Goal: Information Seeking & Learning: Learn about a topic

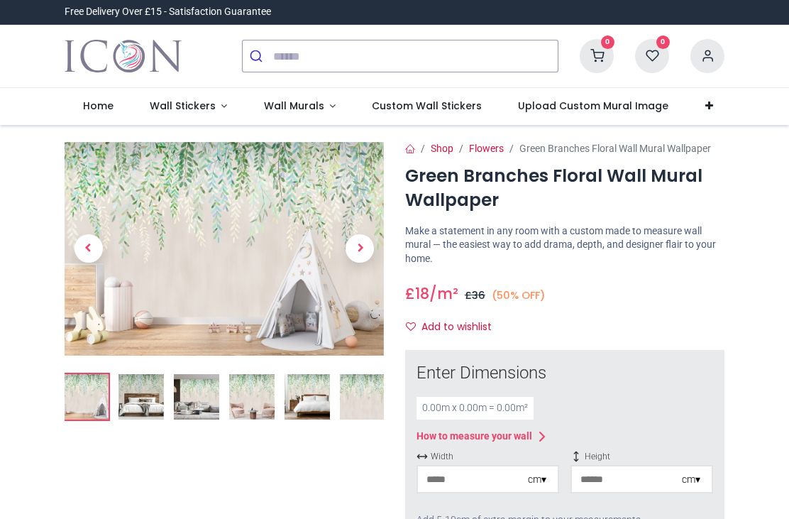
click at [140, 387] on img at bounding box center [141, 396] width 45 height 45
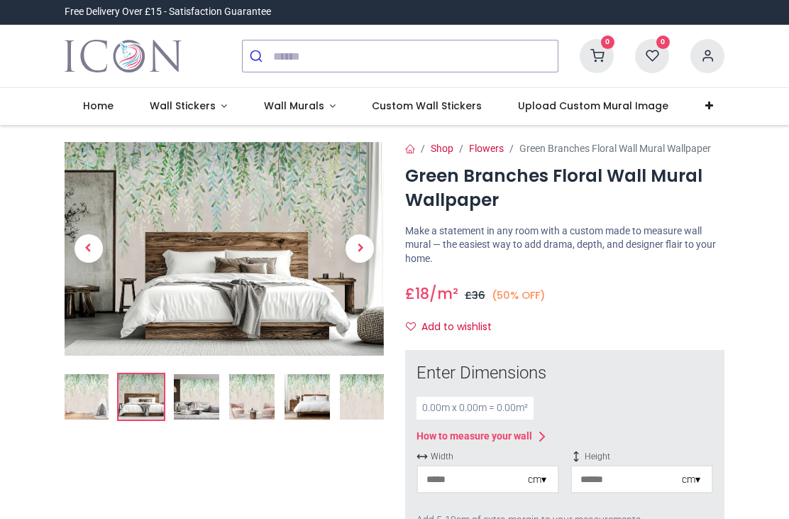
click at [194, 388] on img at bounding box center [196, 396] width 45 height 45
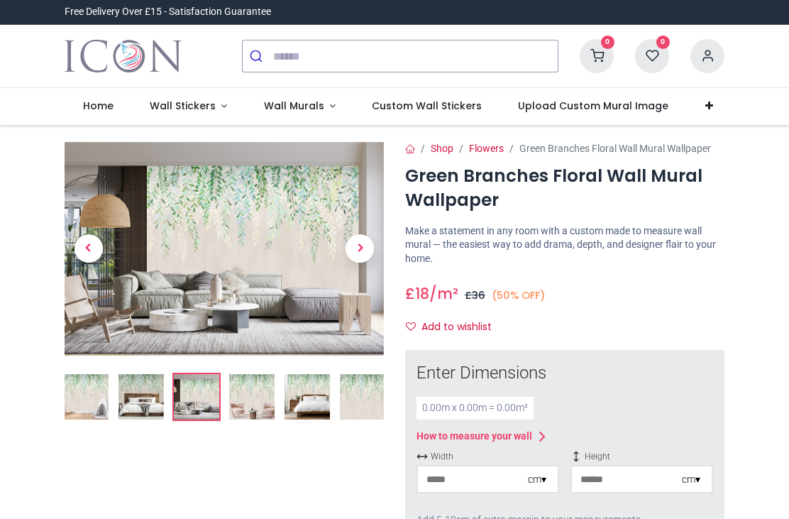
click at [253, 395] on img at bounding box center [251, 396] width 45 height 45
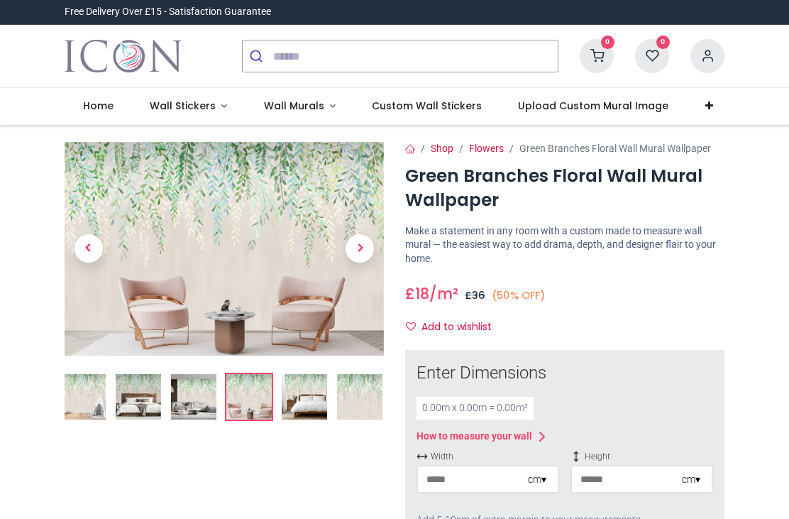
click at [304, 390] on img at bounding box center [304, 396] width 45 height 45
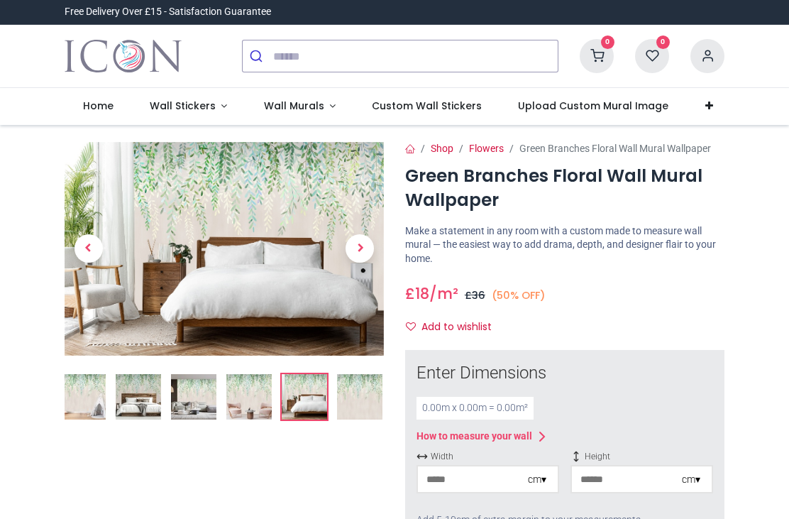
click at [199, 107] on span "Wall Stickers" at bounding box center [183, 106] width 66 height 14
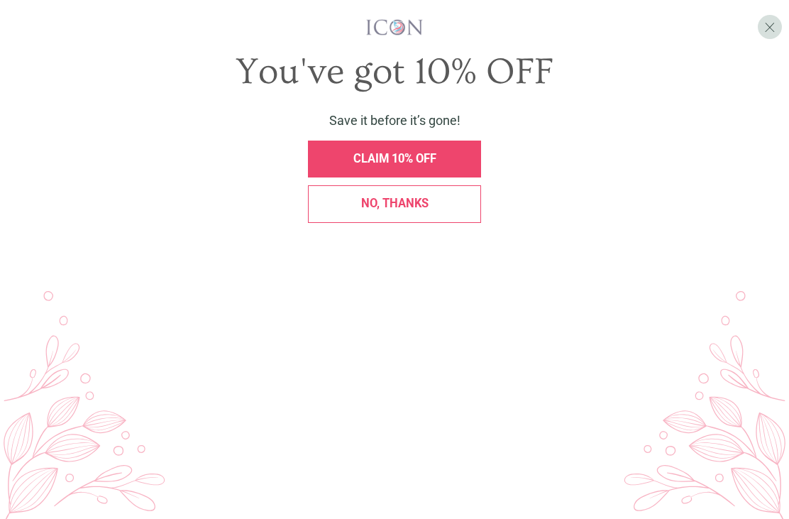
click at [441, 198] on div "No, thanks" at bounding box center [394, 204] width 155 height 12
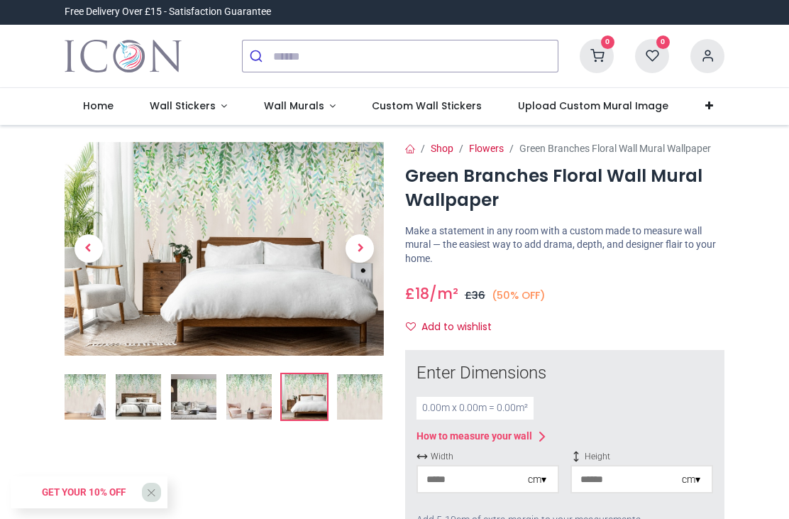
click at [191, 106] on span "Wall Stickers" at bounding box center [183, 106] width 66 height 14
click at [208, 105] on span "Wall Stickers" at bounding box center [183, 106] width 66 height 14
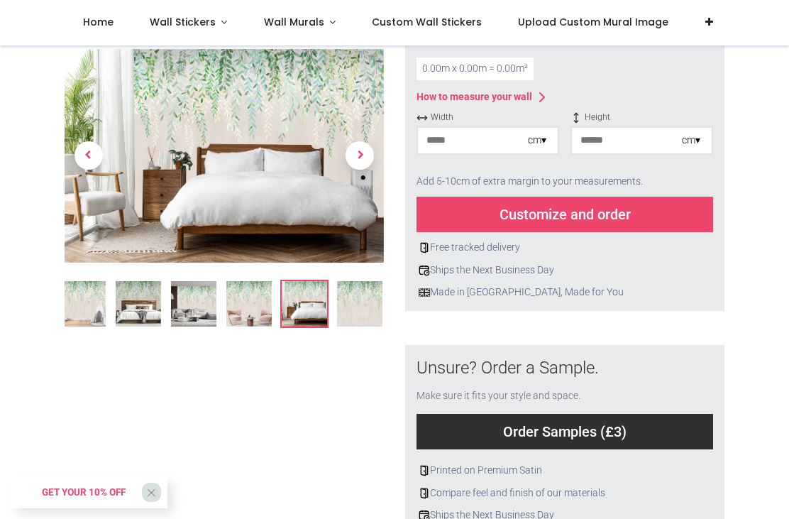
scroll to position [260, 0]
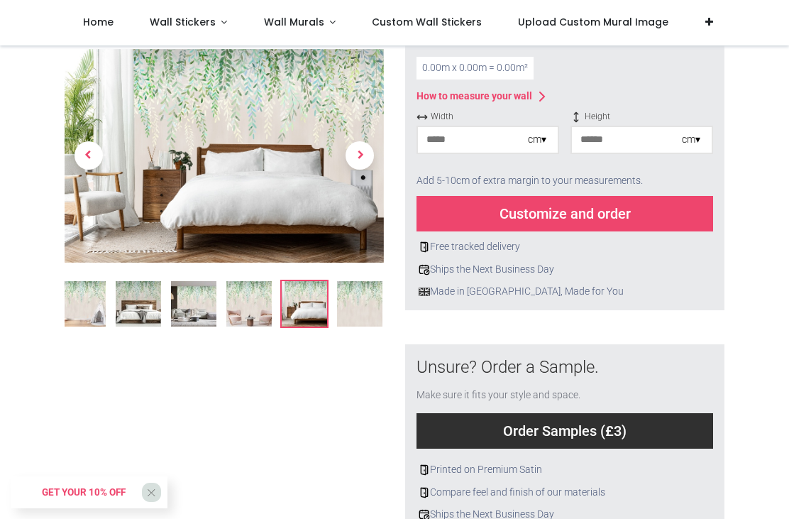
click at [221, 31] on link "Wall Stickers" at bounding box center [188, 22] width 114 height 45
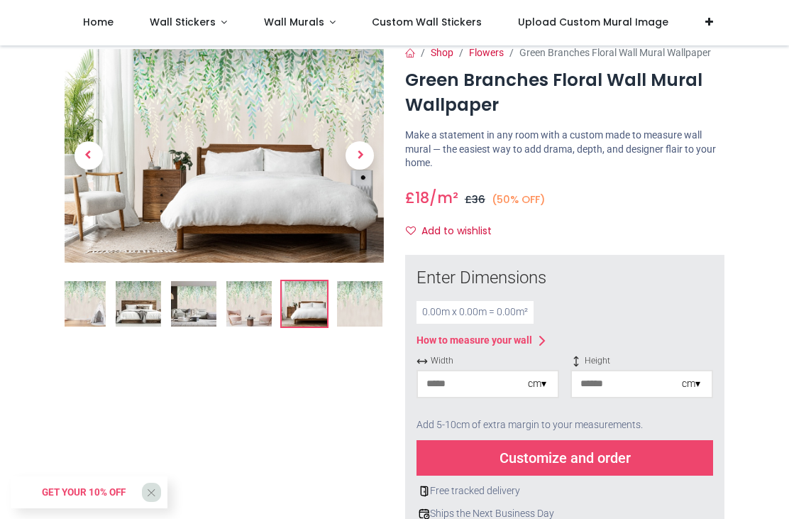
scroll to position [13, 0]
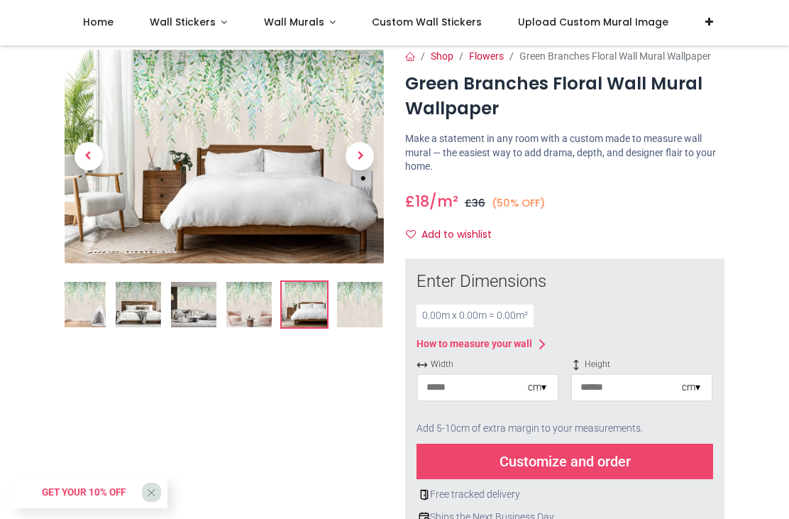
click at [203, 22] on span "Wall Stickers" at bounding box center [183, 22] width 66 height 14
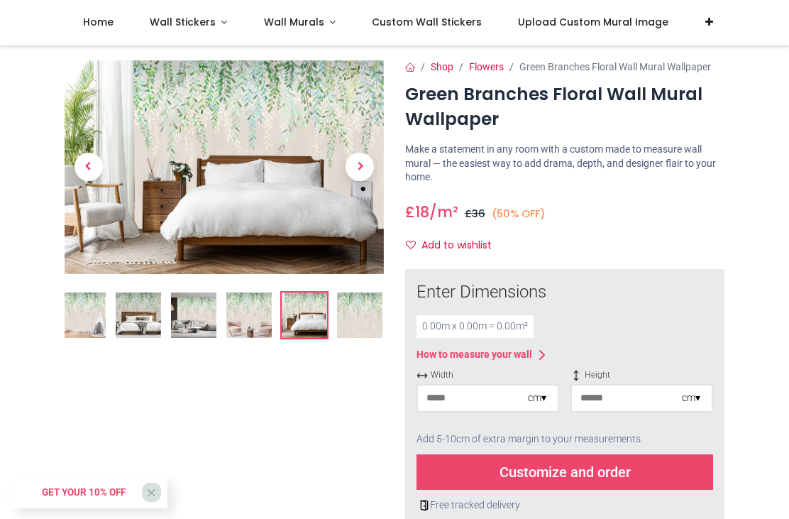
scroll to position [4, 0]
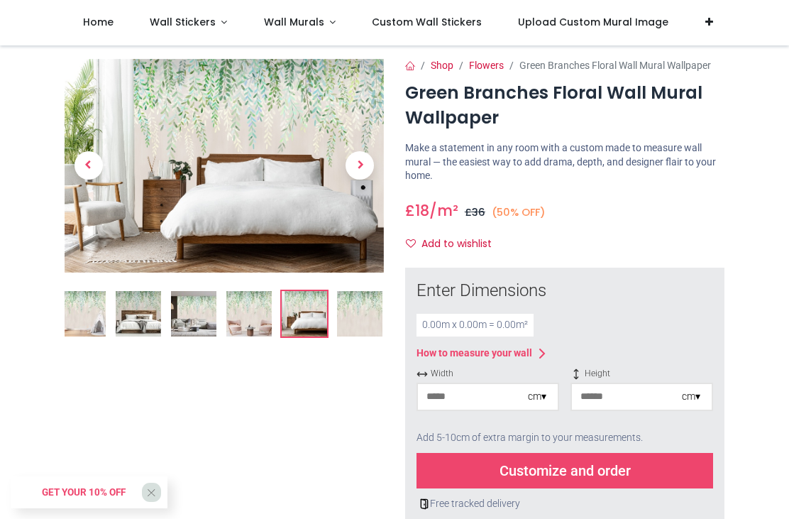
click at [211, 31] on link "Wall Stickers" at bounding box center [188, 22] width 114 height 45
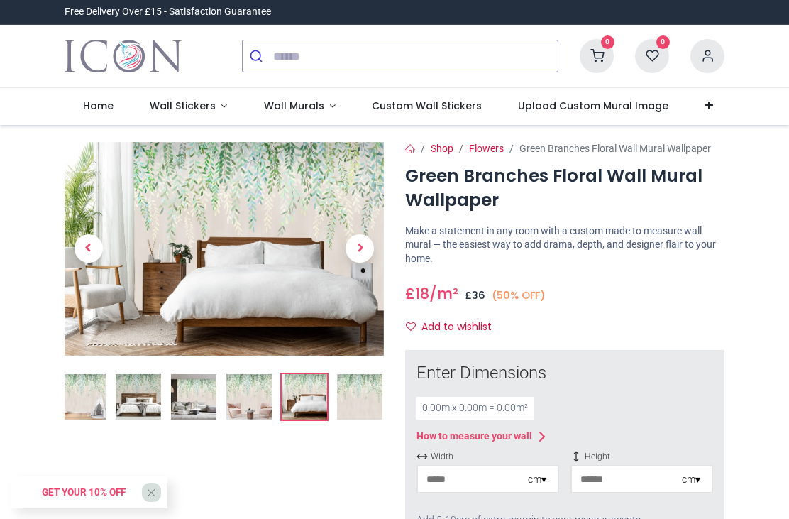
scroll to position [0, 0]
click at [201, 111] on span "Wall Stickers" at bounding box center [183, 106] width 66 height 14
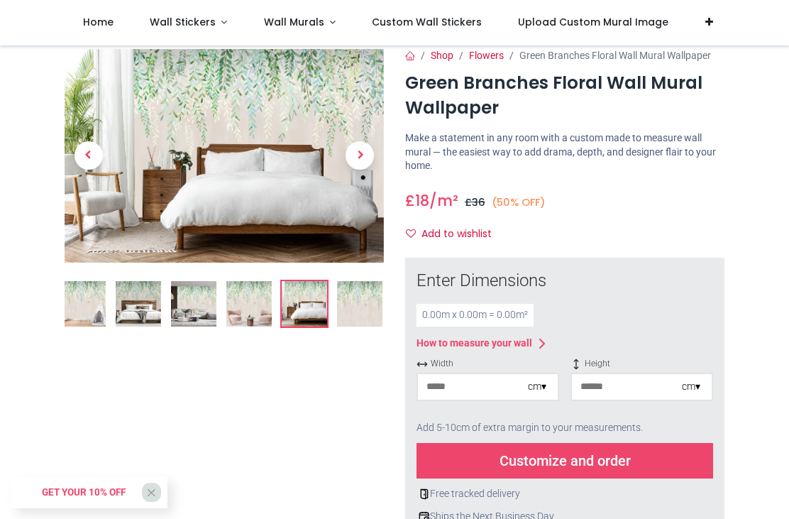
scroll to position [14, 0]
click at [196, 28] on span "Wall Stickers" at bounding box center [183, 22] width 66 height 14
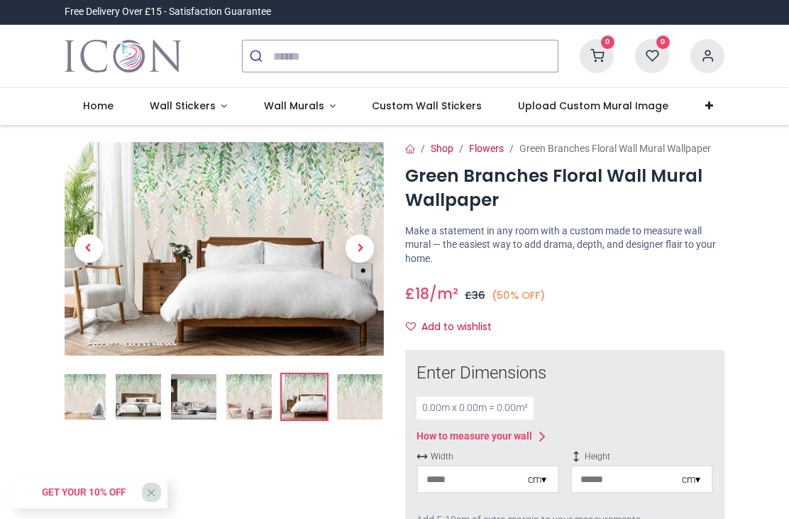
scroll to position [0, 0]
click at [107, 104] on span "Home" at bounding box center [98, 106] width 31 height 14
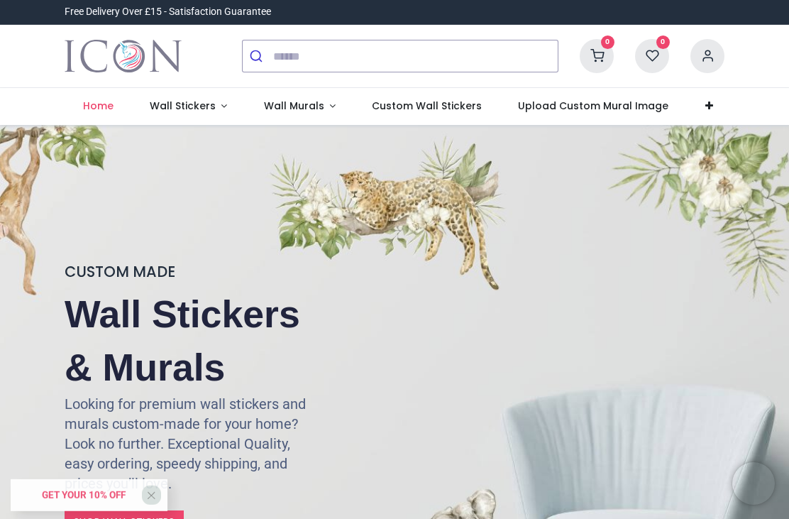
click at [198, 106] on span "Wall Stickers" at bounding box center [183, 106] width 66 height 14
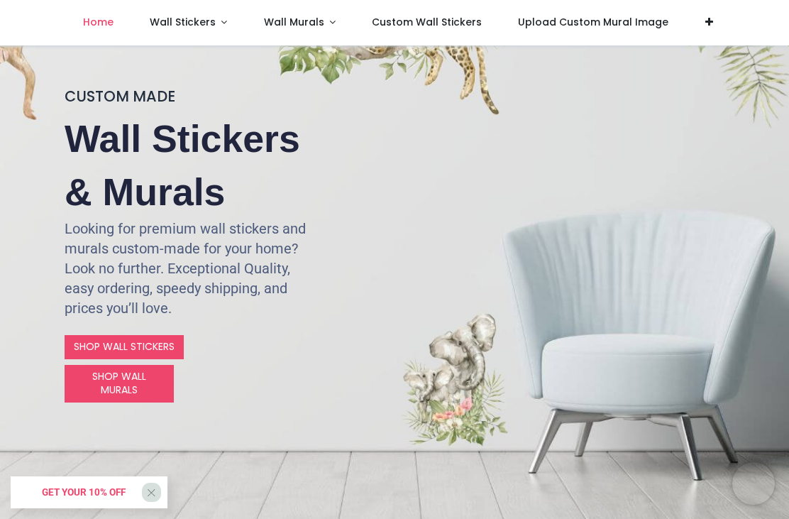
scroll to position [102, 0]
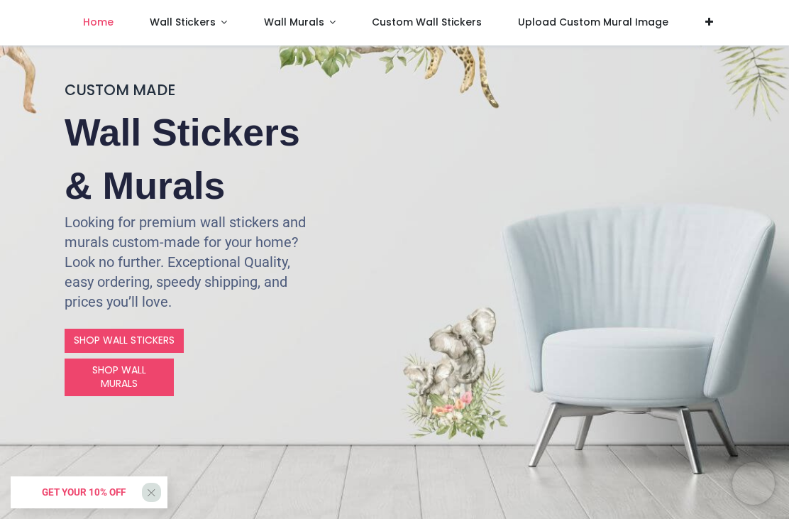
click at [135, 339] on link "SHOP WALL STICKERS" at bounding box center [124, 341] width 119 height 24
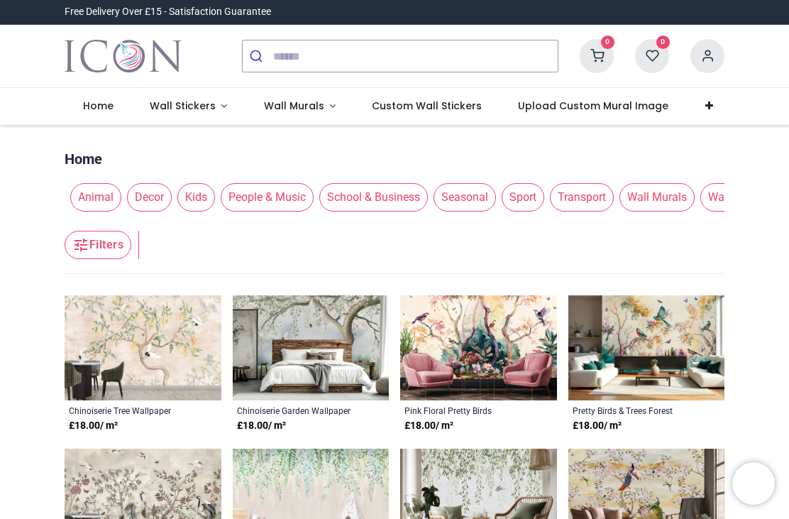
click at [149, 195] on span "Decor" at bounding box center [149, 197] width 45 height 28
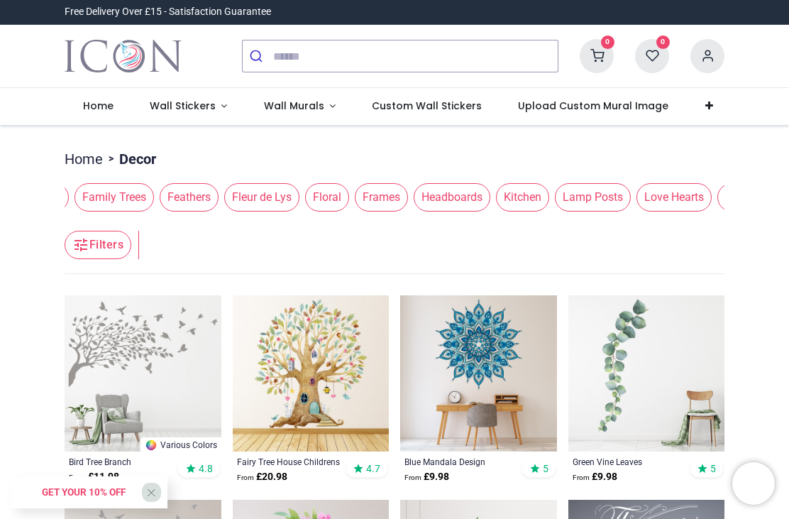
scroll to position [0, 806]
click at [350, 190] on span "Floral" at bounding box center [328, 197] width 44 height 28
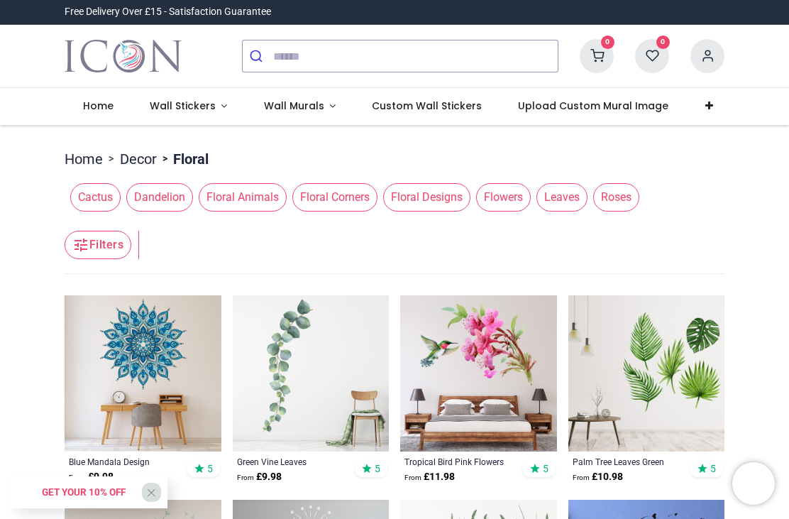
scroll to position [0, 0]
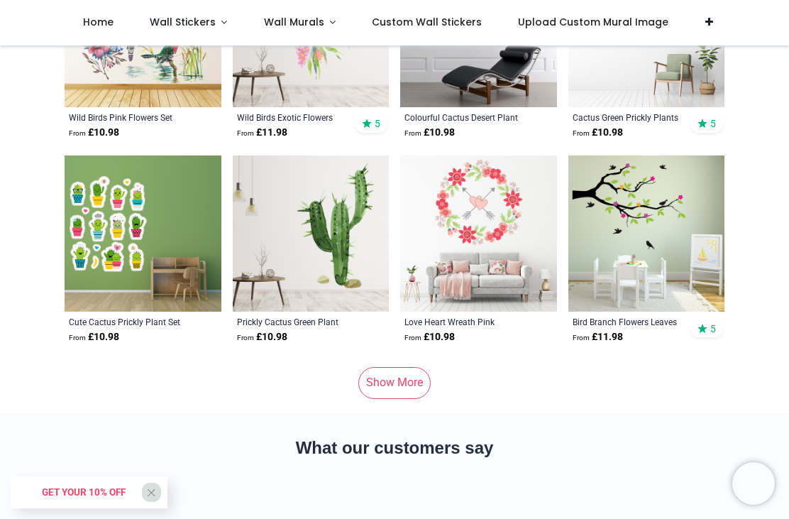
scroll to position [5590, 0]
click at [388, 395] on link "Show More" at bounding box center [394, 381] width 72 height 31
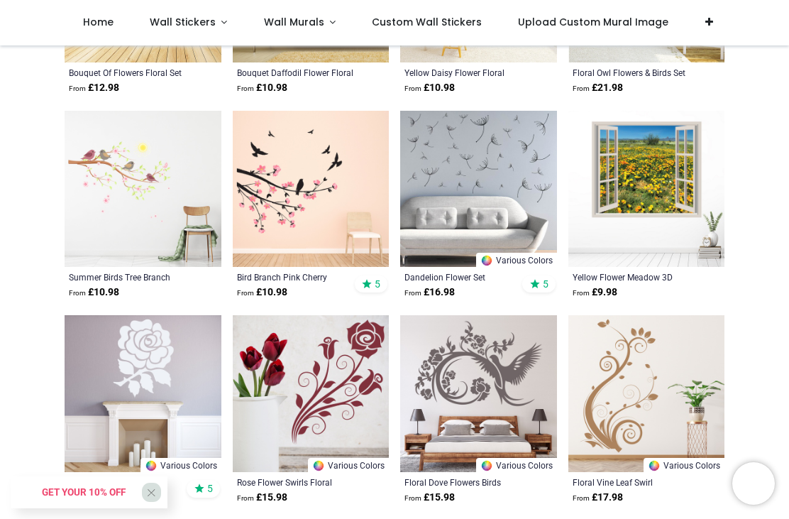
scroll to position [9730, 0]
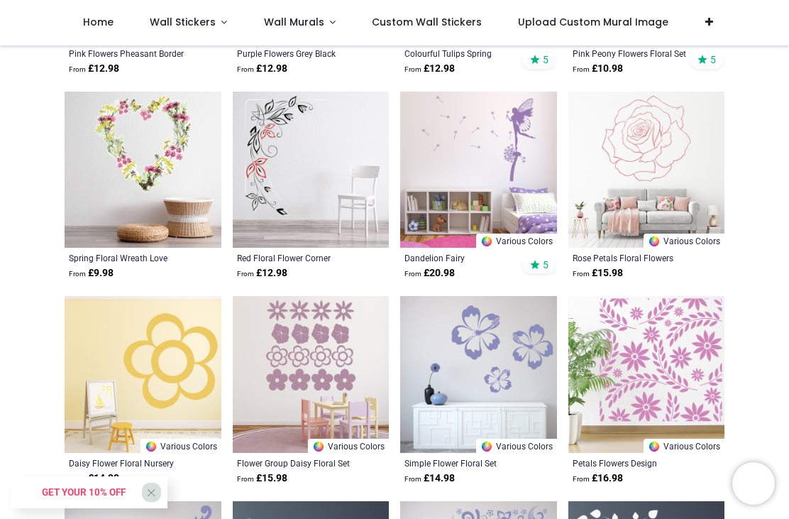
scroll to position [12236, 0]
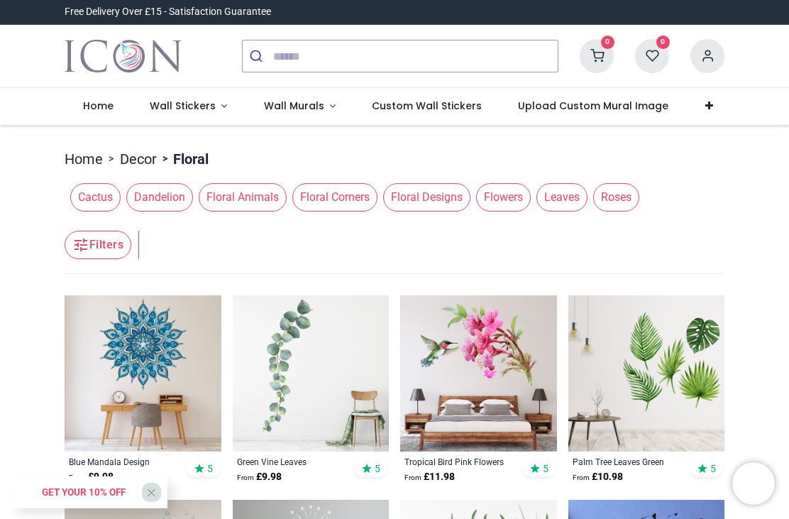
click at [144, 168] on link "Decor" at bounding box center [138, 159] width 37 height 20
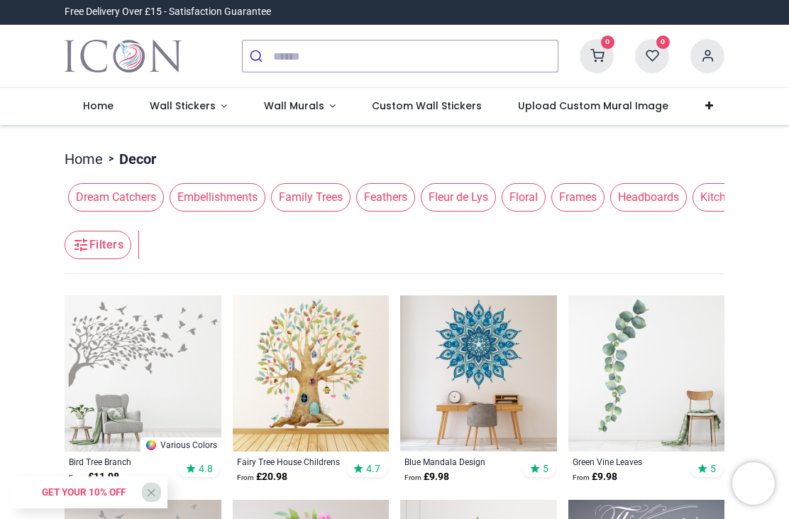
scroll to position [0, 611]
click at [132, 189] on span "Dream Catchers" at bounding box center [115, 197] width 96 height 28
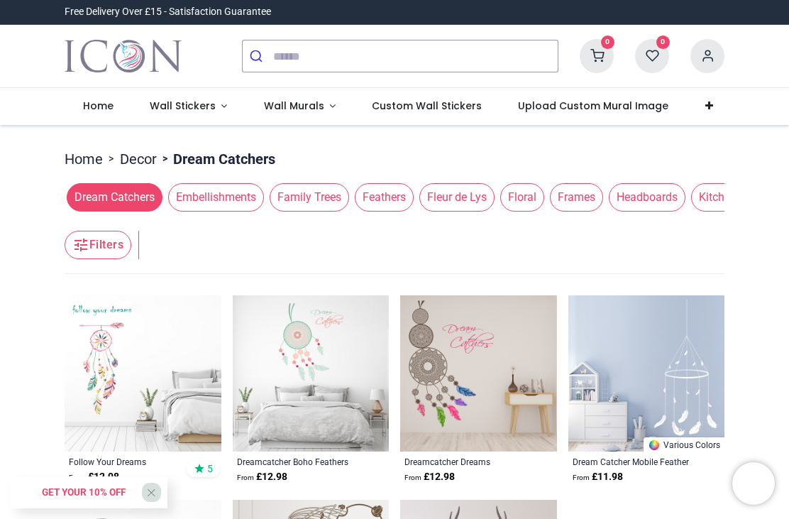
click at [140, 160] on link "Decor" at bounding box center [138, 159] width 37 height 20
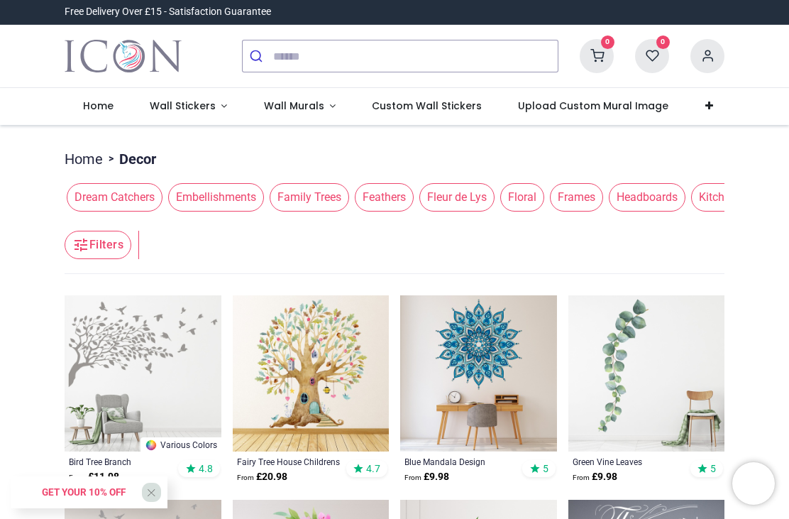
click at [231, 200] on span "Embellishments" at bounding box center [216, 197] width 96 height 28
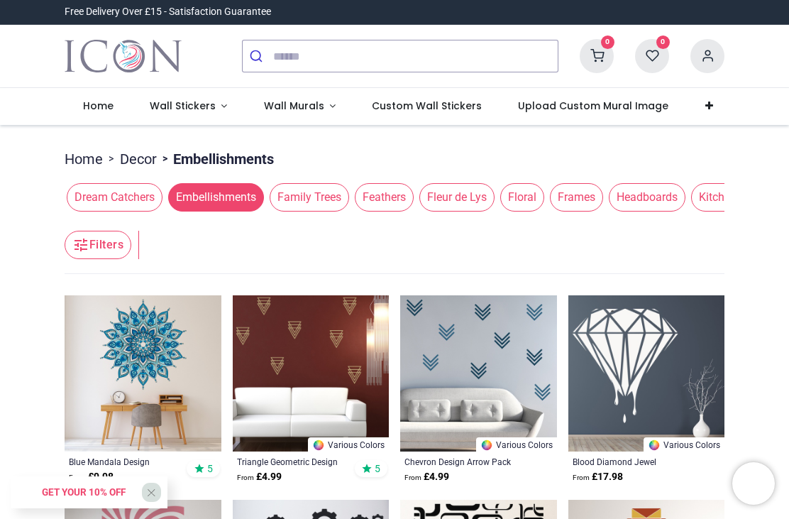
click at [146, 167] on link "Decor" at bounding box center [138, 159] width 37 height 20
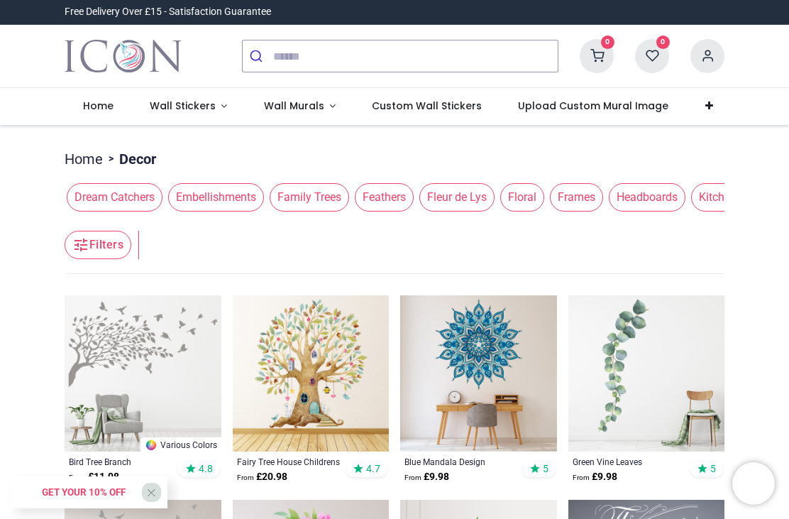
click at [406, 199] on span "Feathers" at bounding box center [384, 197] width 59 height 28
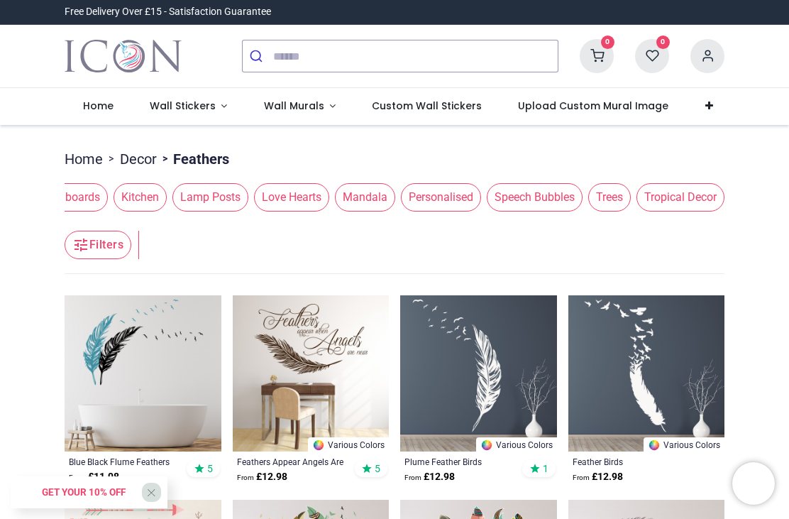
scroll to position [0, 1221]
click at [356, 193] on span "Mandala" at bounding box center [365, 197] width 60 height 28
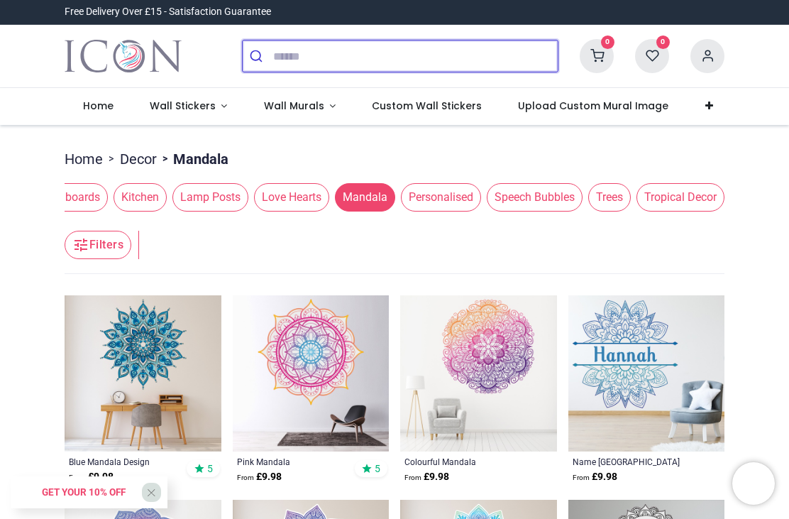
click at [329, 70] on input "search" at bounding box center [415, 55] width 285 height 31
click at [303, 64] on input "search" at bounding box center [415, 55] width 285 height 31
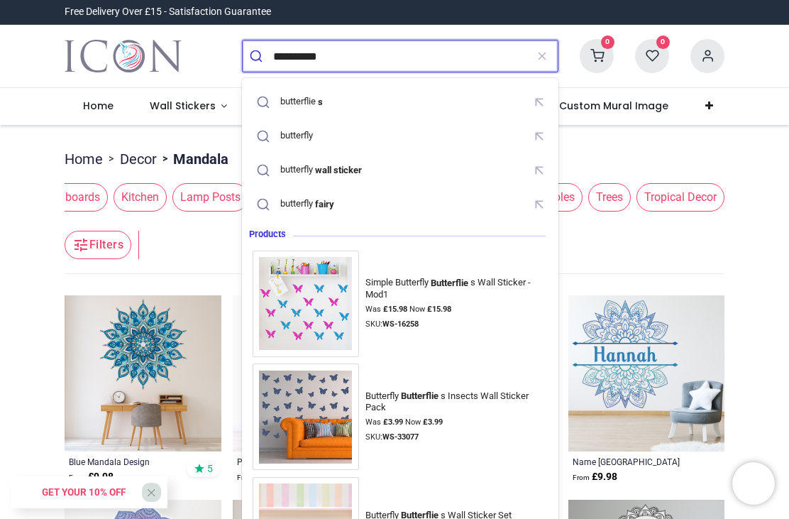
type input "**********"
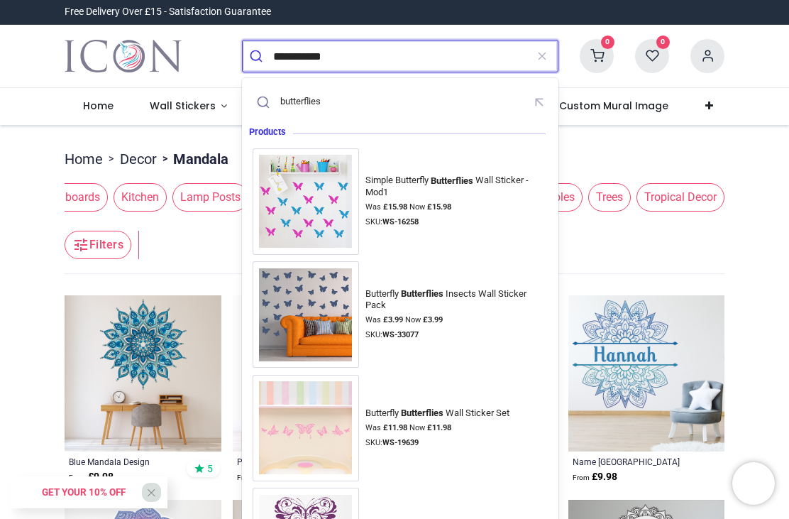
click at [310, 99] on div "butterflies" at bounding box center [300, 101] width 40 height 11
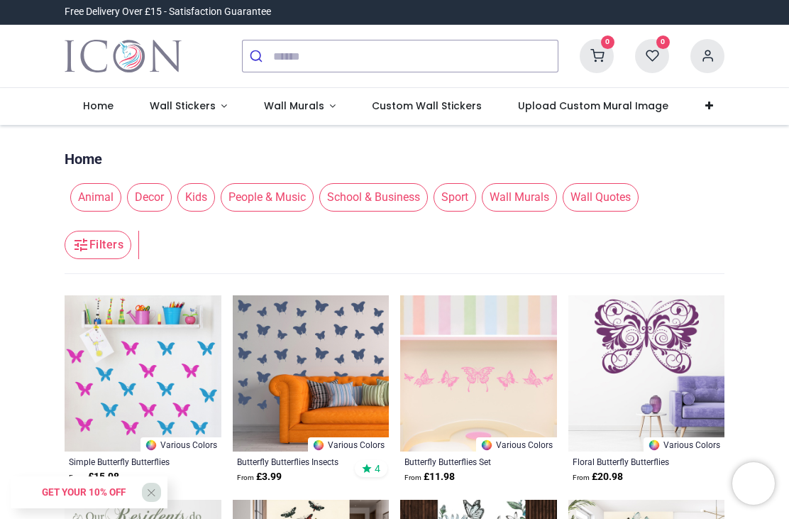
click at [333, 336] on img at bounding box center [311, 373] width 157 height 157
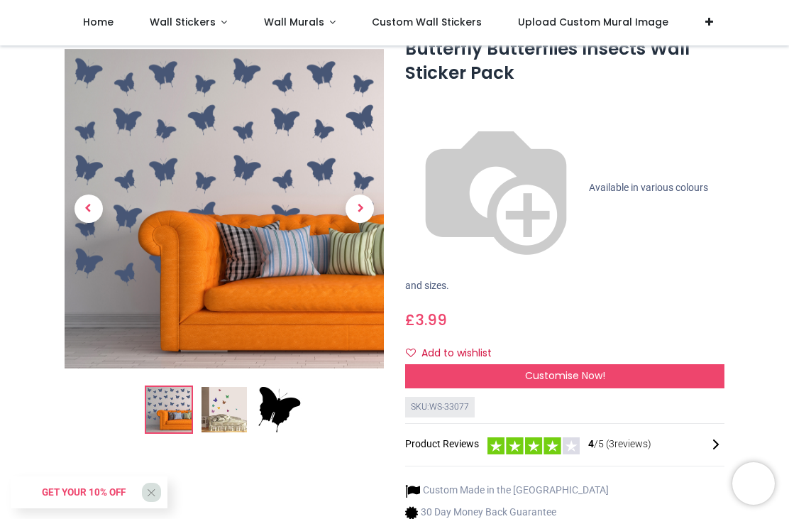
scroll to position [60, 0]
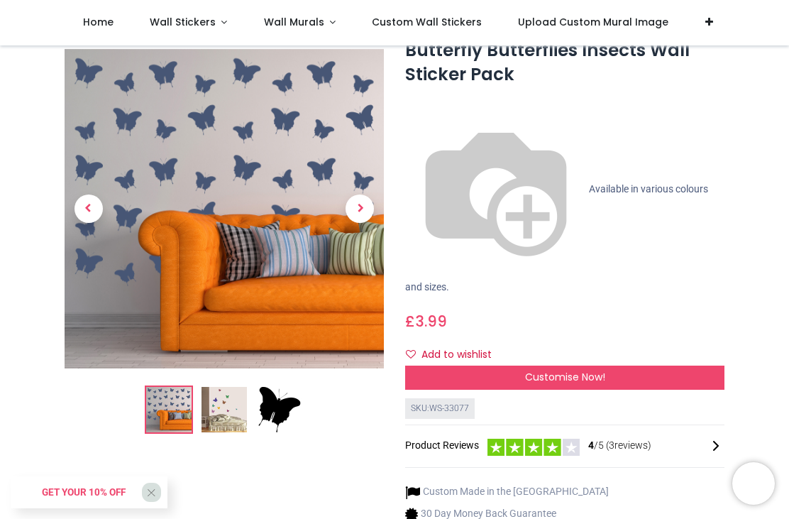
click at [236, 413] on img at bounding box center [224, 409] width 45 height 45
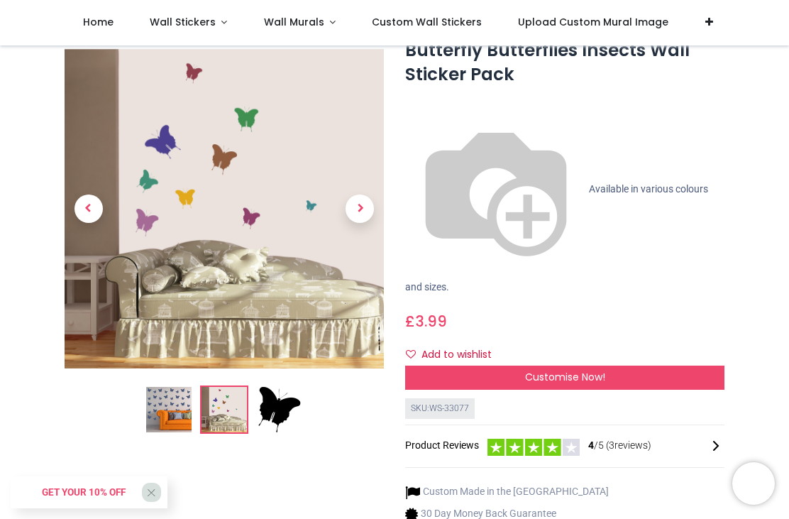
click at [285, 412] on img at bounding box center [279, 409] width 45 height 45
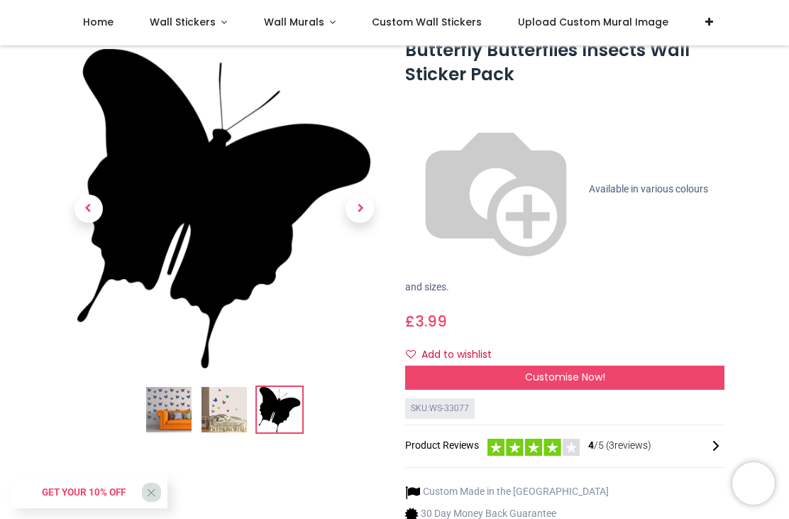
click at [583, 182] on span "Available in various colours and sizes." at bounding box center [556, 236] width 303 height 109
click at [412, 109] on img at bounding box center [496, 190] width 182 height 182
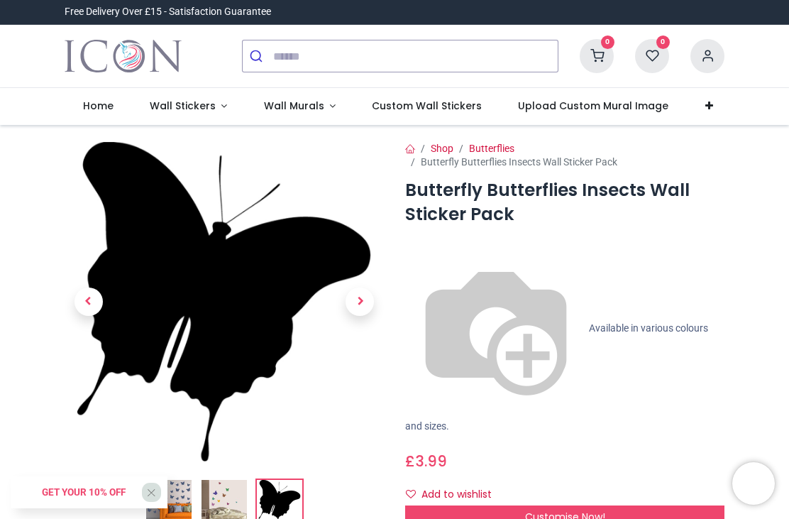
scroll to position [0, 0]
click at [444, 105] on span "Custom Wall Stickers" at bounding box center [427, 106] width 110 height 14
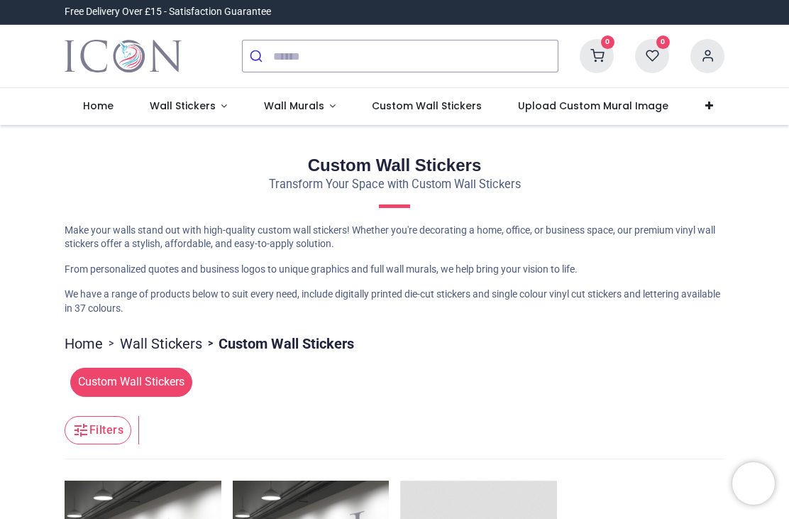
click at [697, 111] on link at bounding box center [709, 106] width 44 height 37
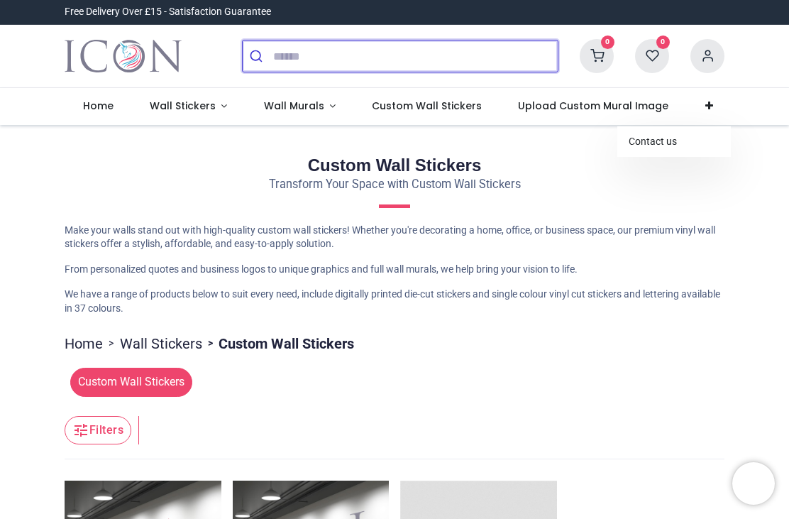
click at [379, 59] on input "search" at bounding box center [415, 55] width 285 height 31
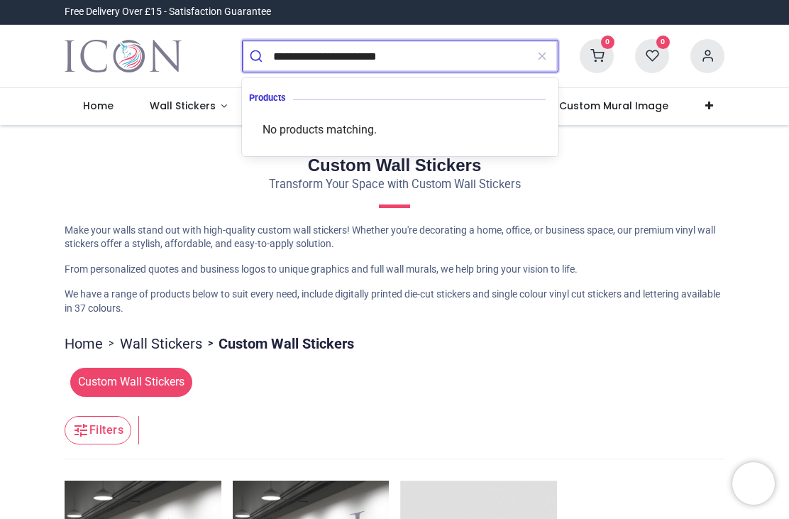
type input "**********"
click at [258, 56] on button "submit" at bounding box center [258, 55] width 31 height 31
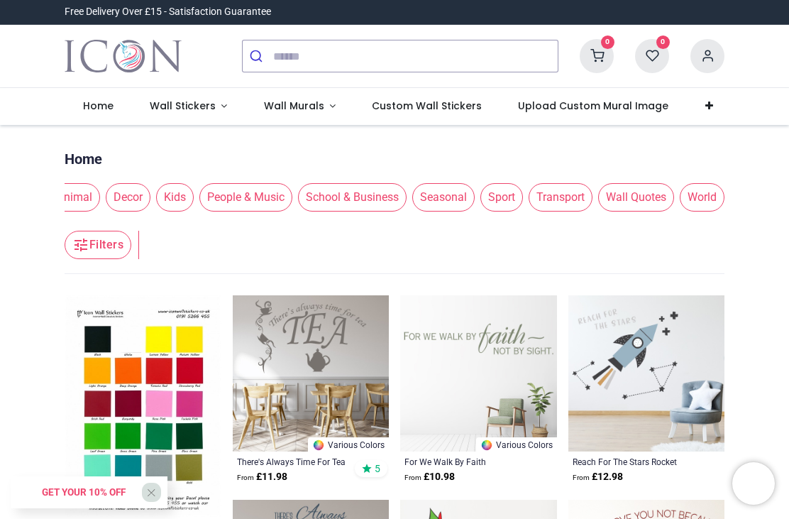
scroll to position [0, 32]
click at [705, 202] on span "World" at bounding box center [702, 197] width 45 height 28
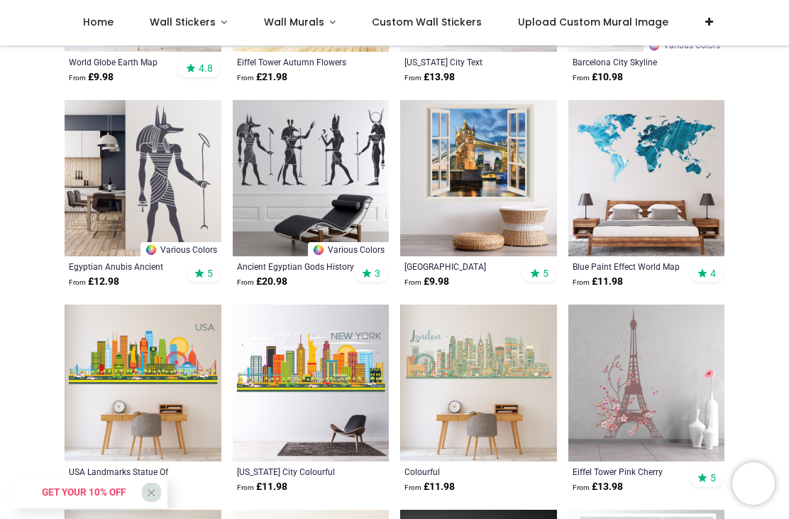
scroll to position [2369, 0]
